Goal: Find specific page/section: Find specific page/section

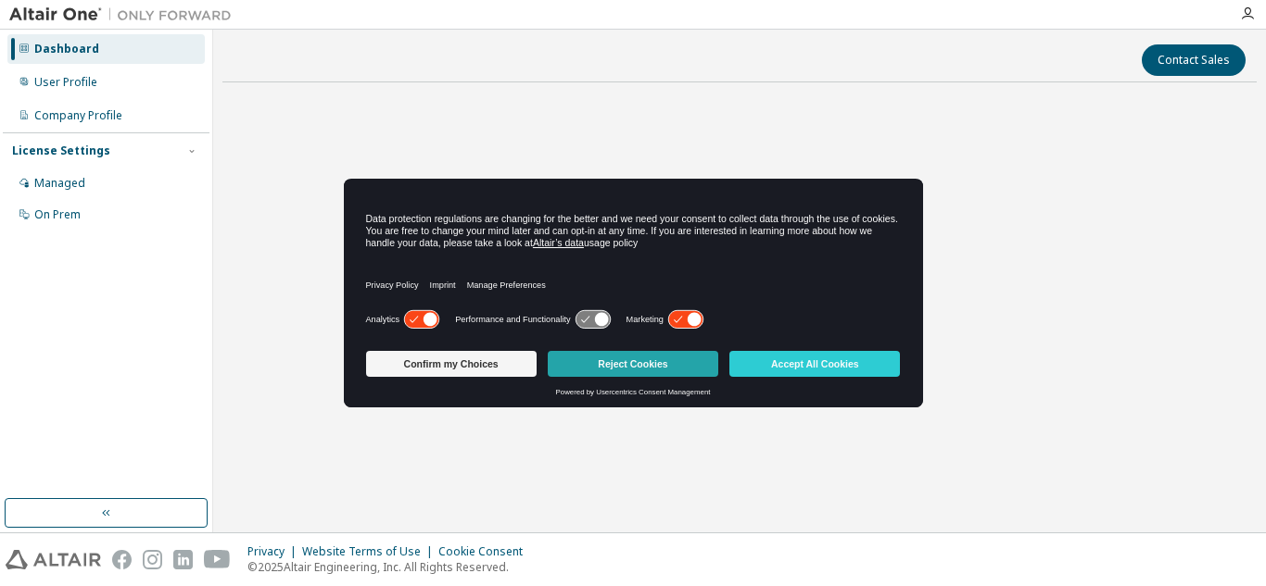
click at [612, 364] on button "Reject Cookies" at bounding box center [633, 364] width 170 height 26
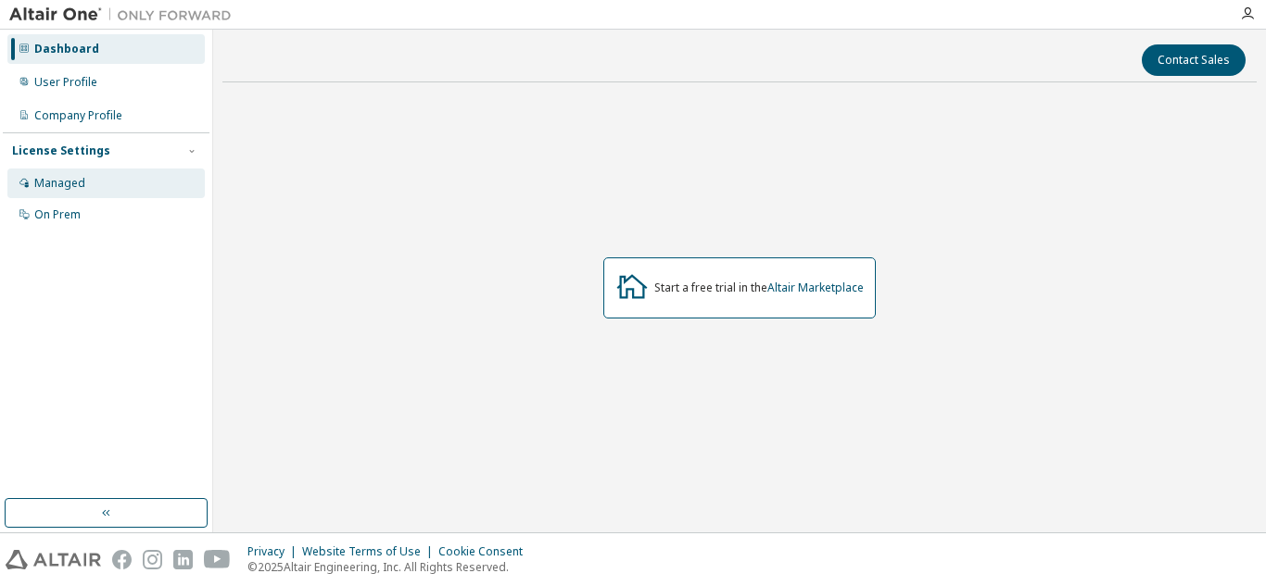
click at [57, 187] on div "Managed" at bounding box center [59, 183] width 51 height 15
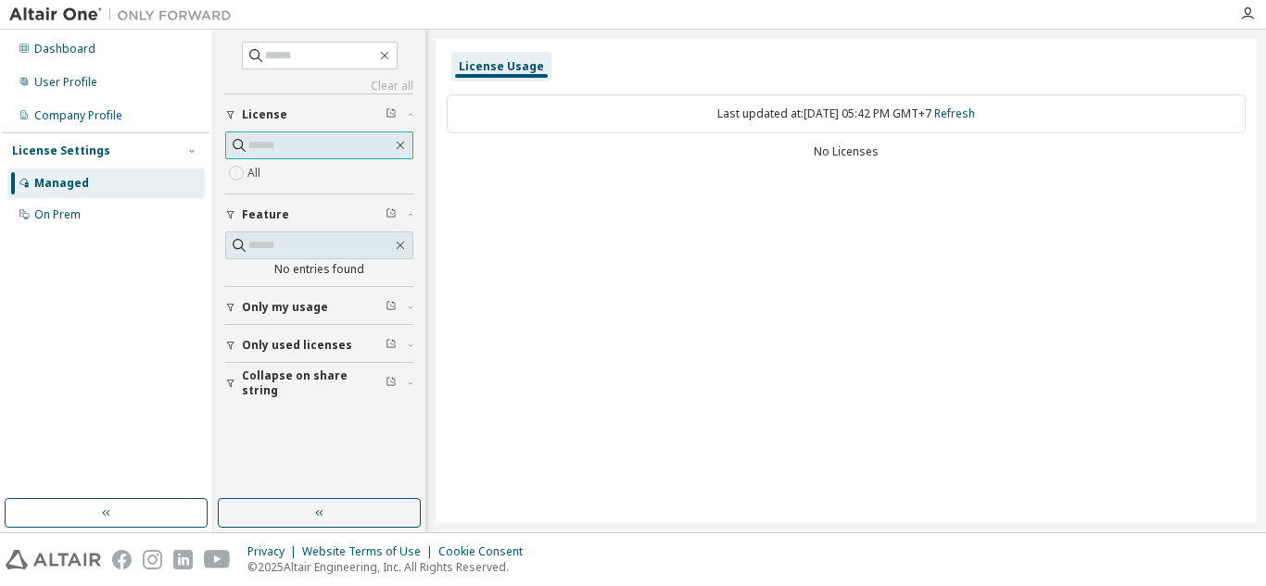
click at [285, 144] on input "text" at bounding box center [320, 145] width 144 height 19
click at [235, 345] on icon "button" at bounding box center [230, 345] width 11 height 11
click at [37, 43] on div "Dashboard" at bounding box center [64, 49] width 61 height 15
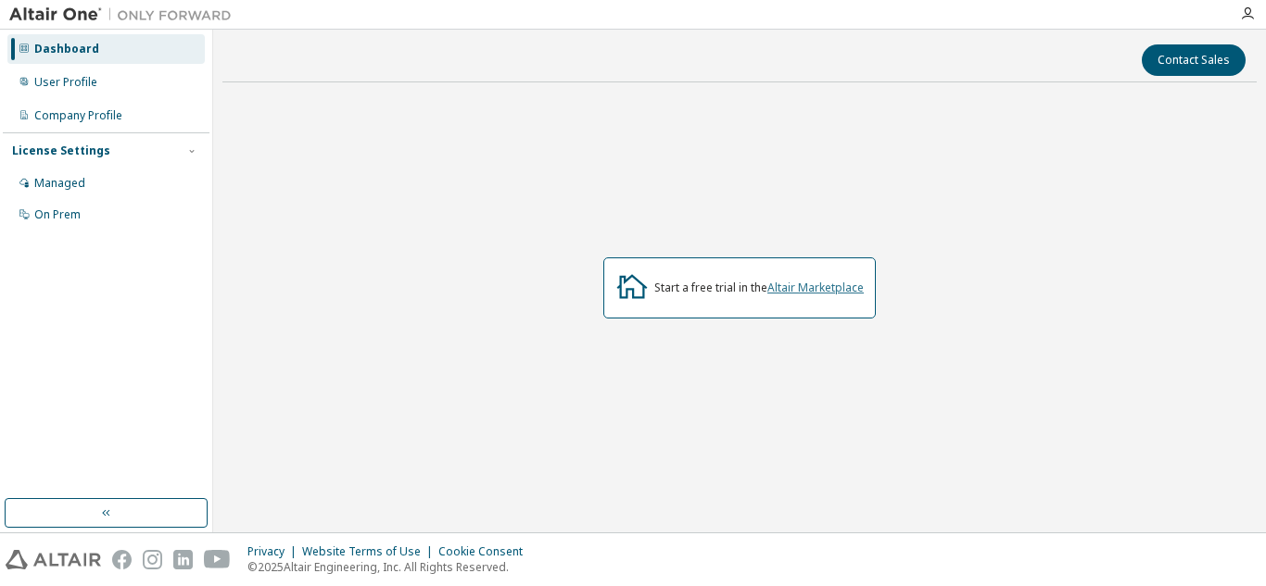
click at [831, 284] on link "Altair Marketplace" at bounding box center [815, 288] width 96 height 16
